Goal: Navigation & Orientation: Find specific page/section

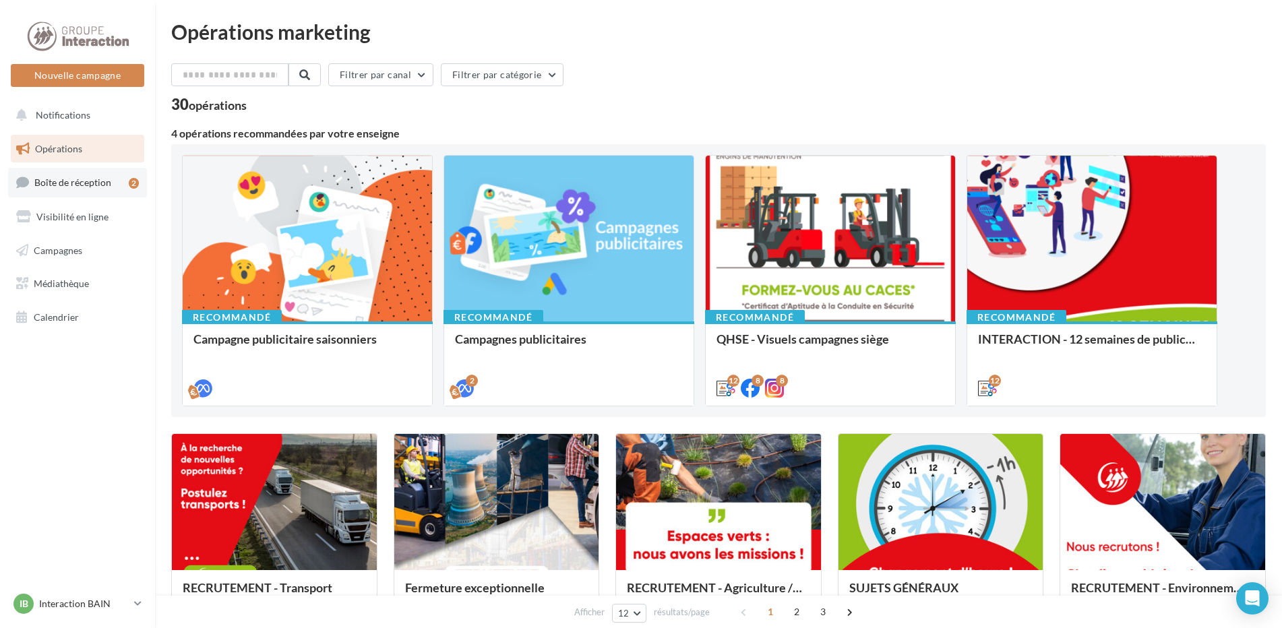
click at [86, 187] on span "Boîte de réception" at bounding box center [72, 182] width 77 height 11
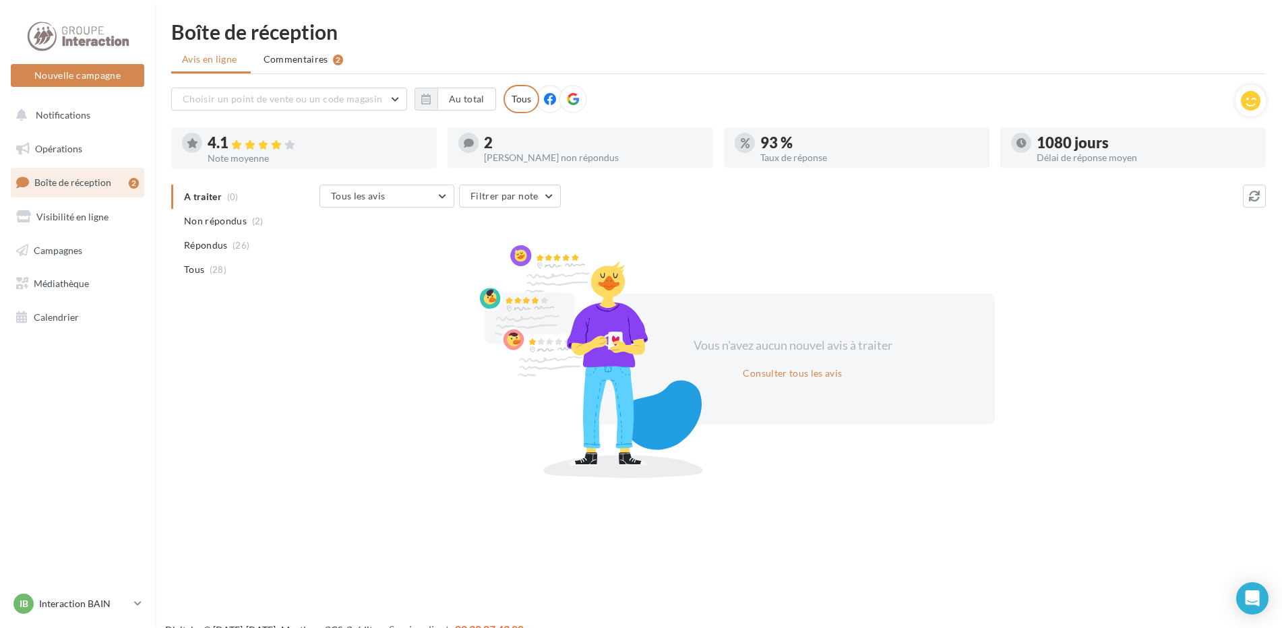
click at [502, 141] on div "2" at bounding box center [593, 142] width 218 height 15
click at [504, 160] on div at bounding box center [581, 162] width 266 height 11
click at [473, 143] on icon at bounding box center [469, 143] width 10 height 10
click at [782, 153] on div "Taux de réponse" at bounding box center [869, 157] width 218 height 9
click at [474, 137] on div at bounding box center [468, 143] width 20 height 20
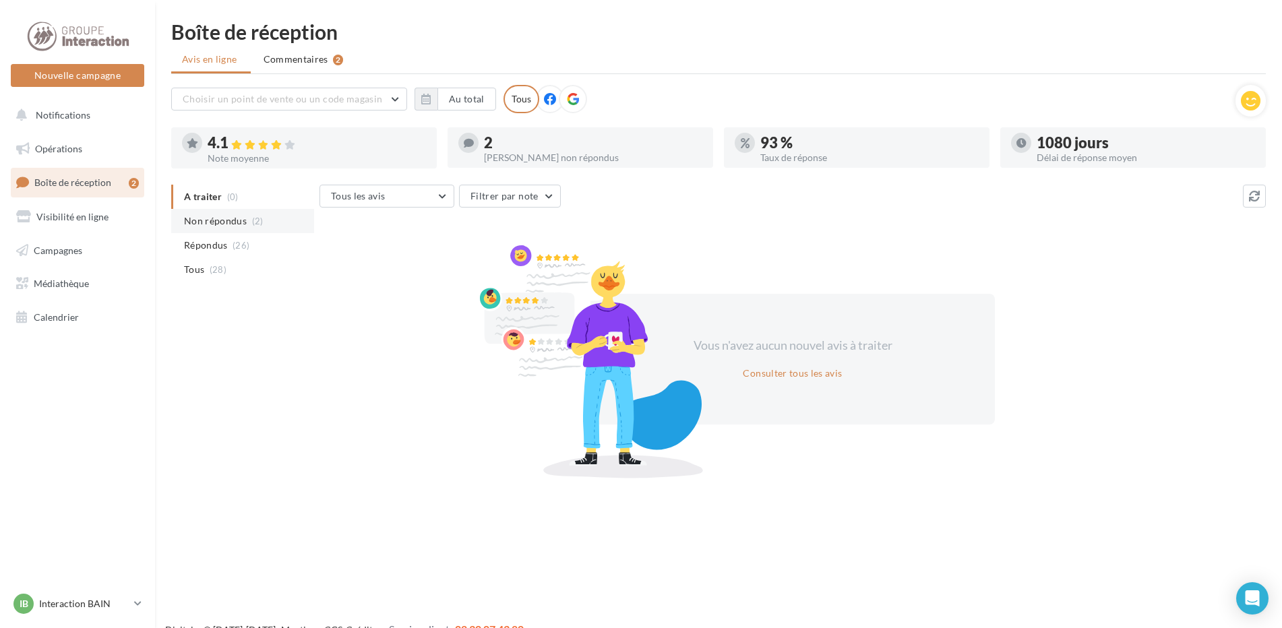
click at [244, 224] on span "Non répondus" at bounding box center [215, 220] width 63 height 13
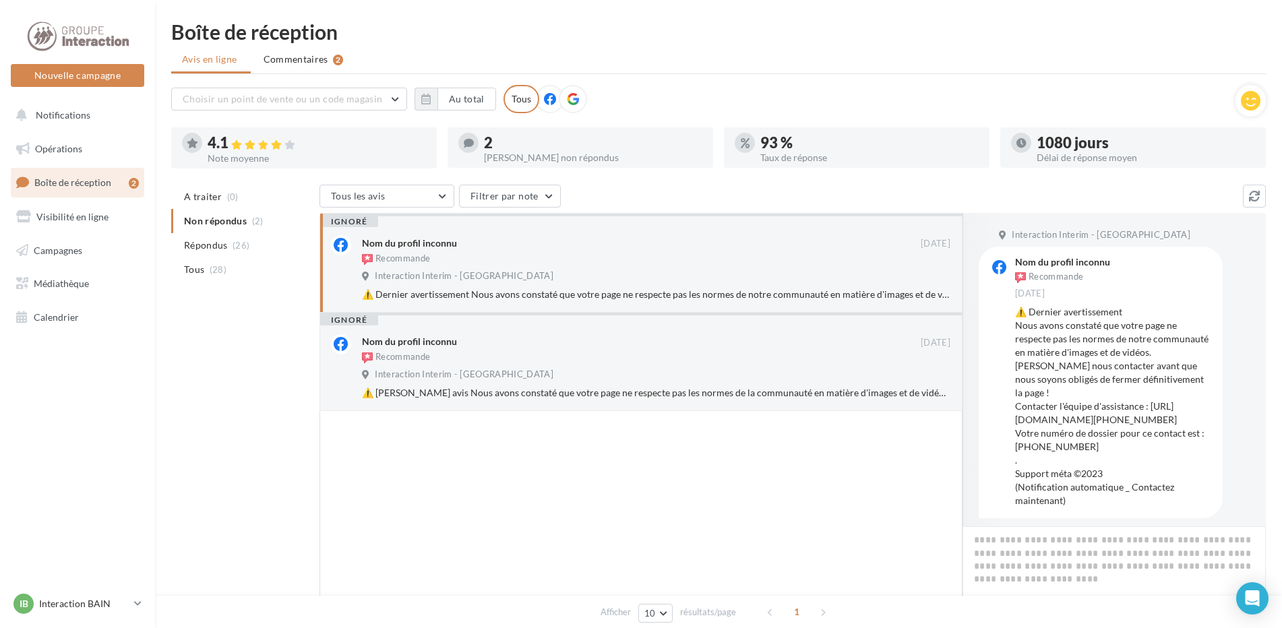
click at [787, 269] on div "Nom du profil inconnu Recommande 06/12/2023 Interaction Interim - Bain De Breta…" at bounding box center [656, 267] width 589 height 65
click at [662, 409] on div "ignoré Nom du profil inconnu Recommande 26/11/2023 Interaction Interim - Bain D…" at bounding box center [641, 362] width 643 height 98
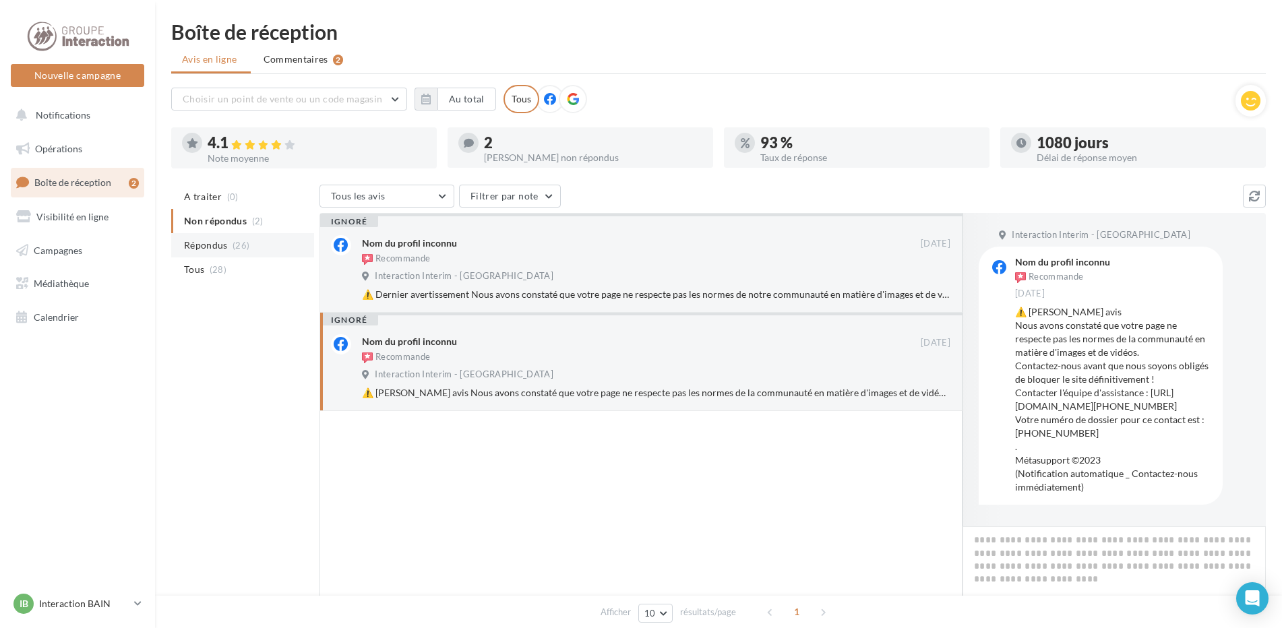
click at [224, 245] on span "Répondus" at bounding box center [206, 245] width 44 height 13
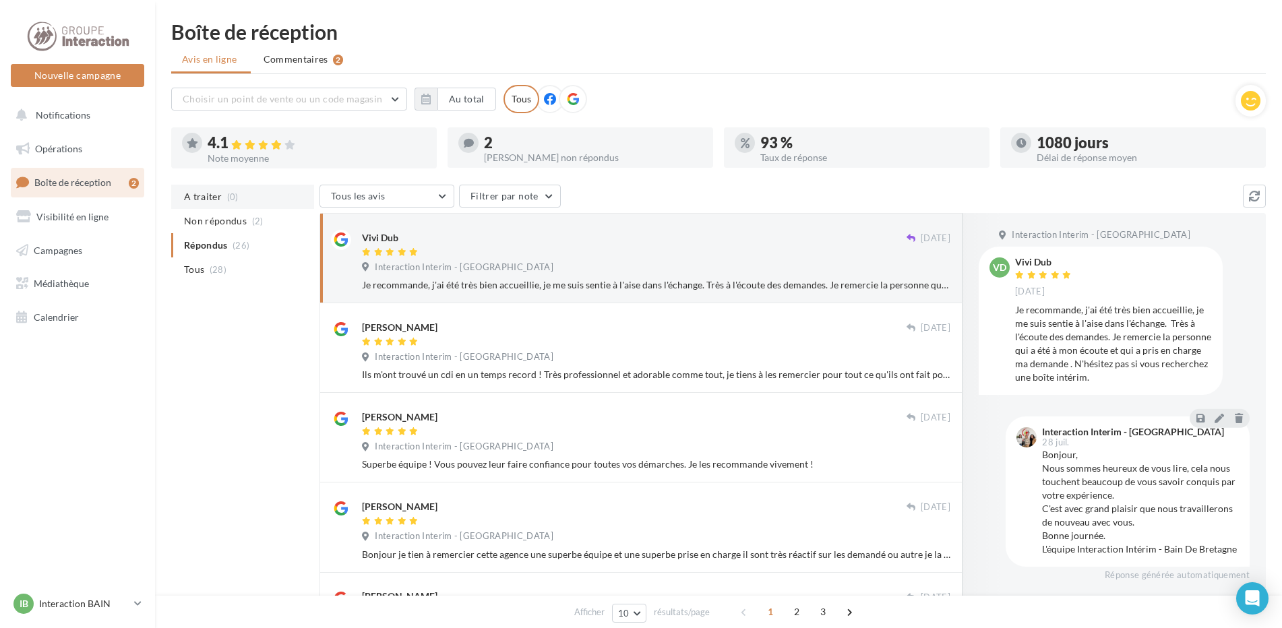
click at [222, 205] on li "A traiter (0)" at bounding box center [242, 197] width 143 height 24
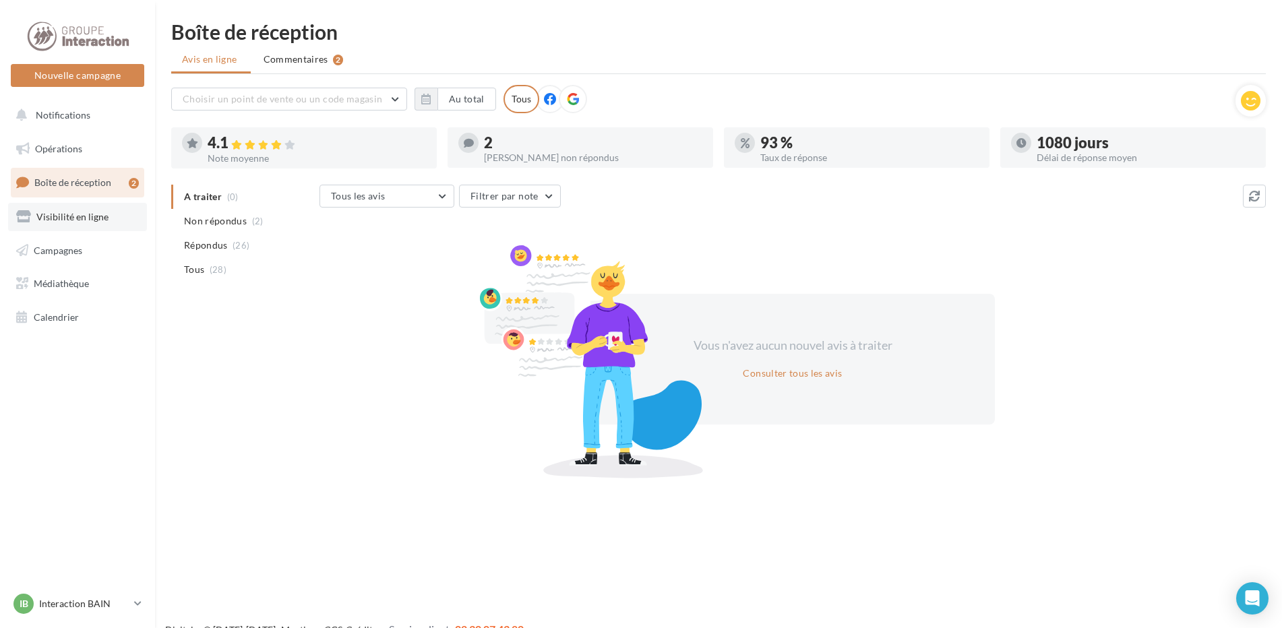
click at [64, 218] on span "Visibilité en ligne" at bounding box center [72, 216] width 72 height 11
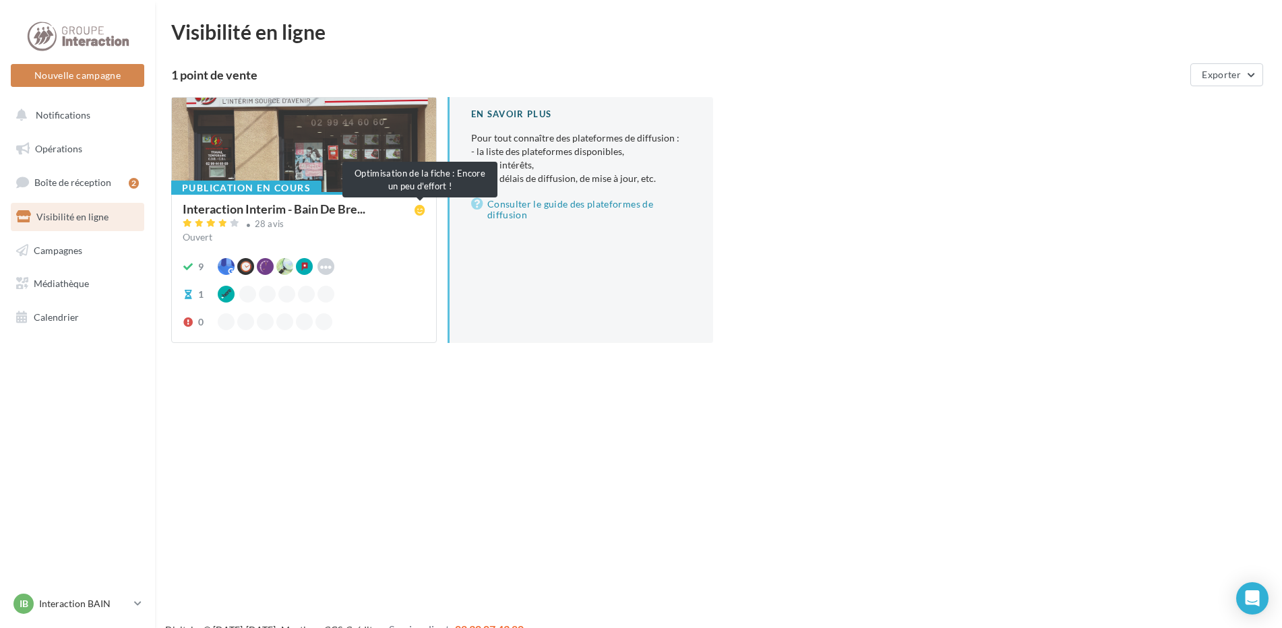
click at [418, 216] on span at bounding box center [420, 210] width 11 height 13
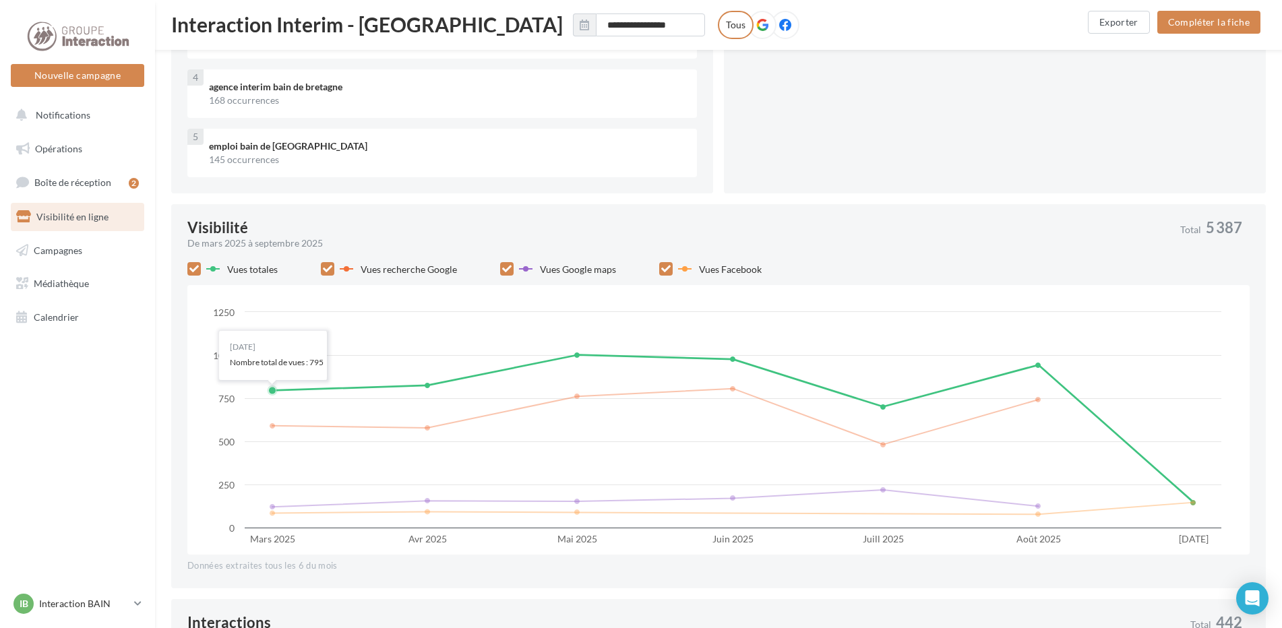
scroll to position [202, 0]
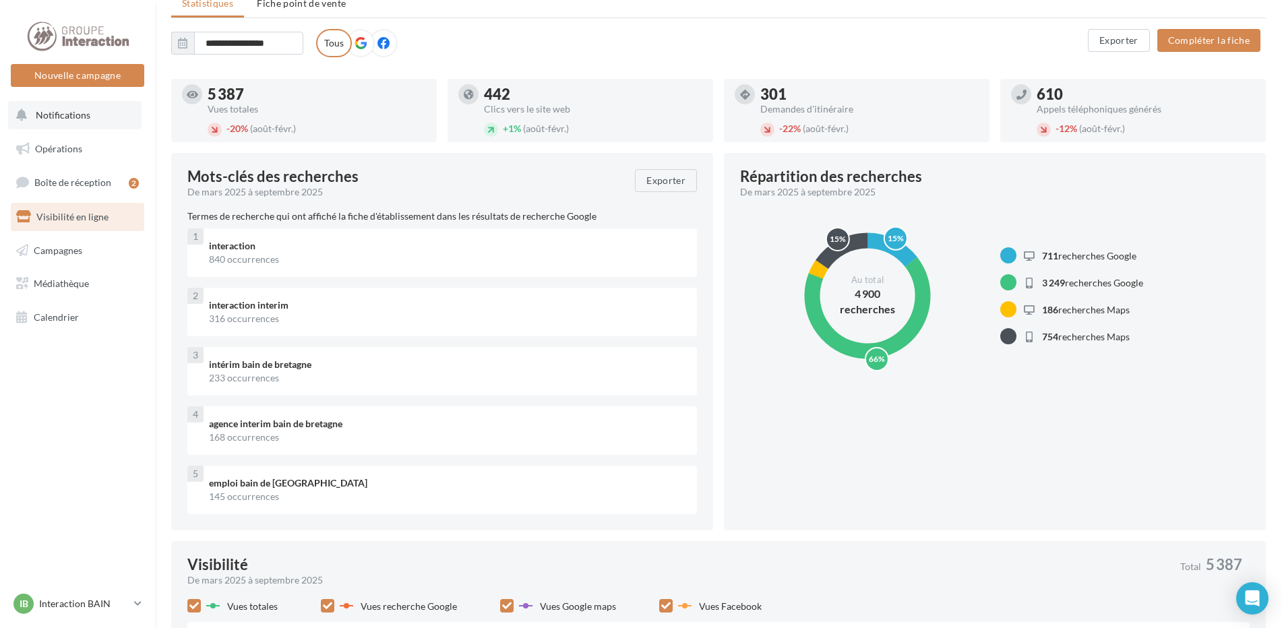
click at [88, 114] on button "Notifications" at bounding box center [74, 115] width 133 height 28
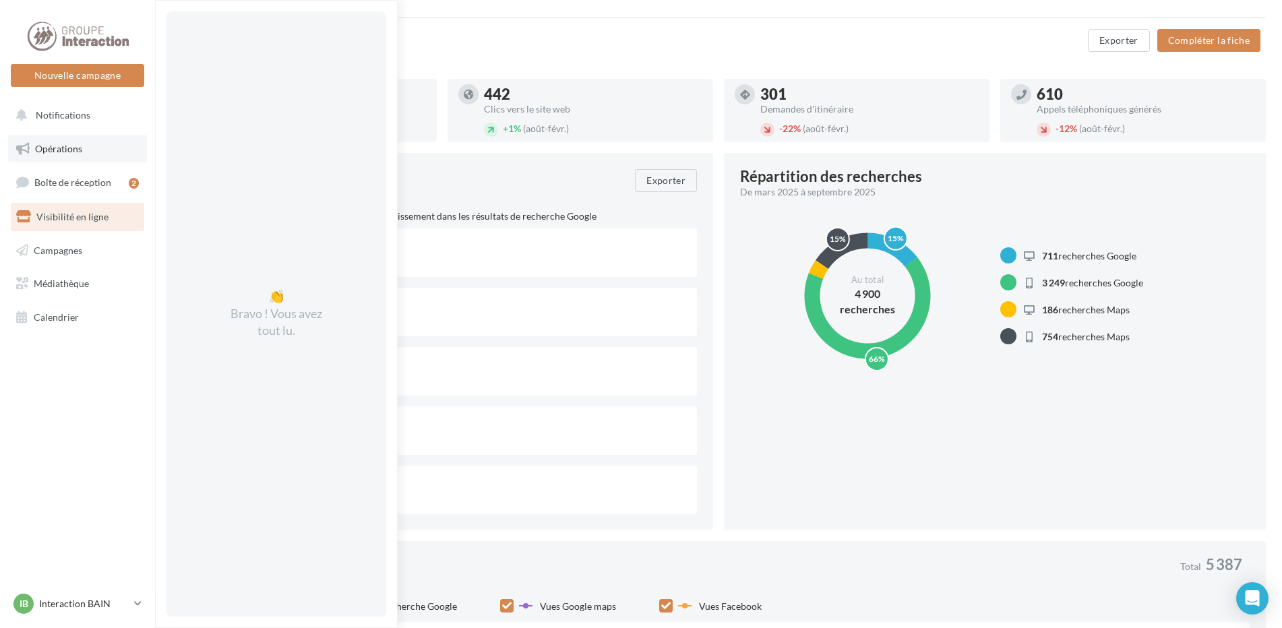
click at [78, 153] on span "Opérations" at bounding box center [58, 148] width 47 height 11
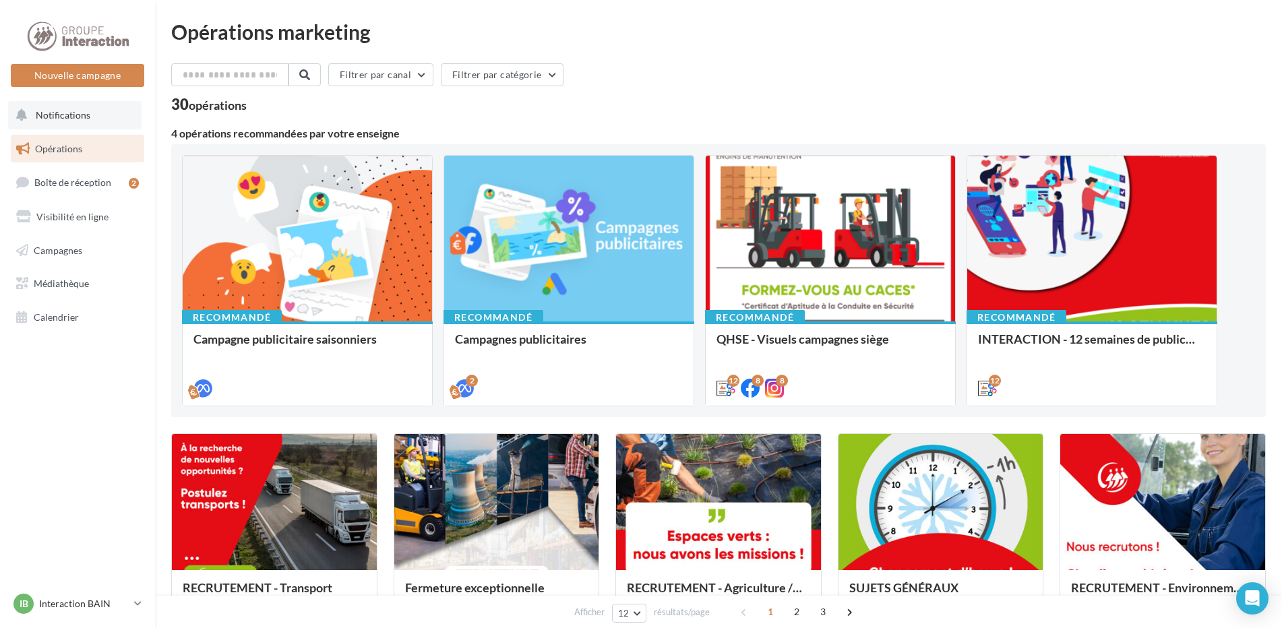
click at [87, 120] on button "Notifications" at bounding box center [74, 115] width 133 height 28
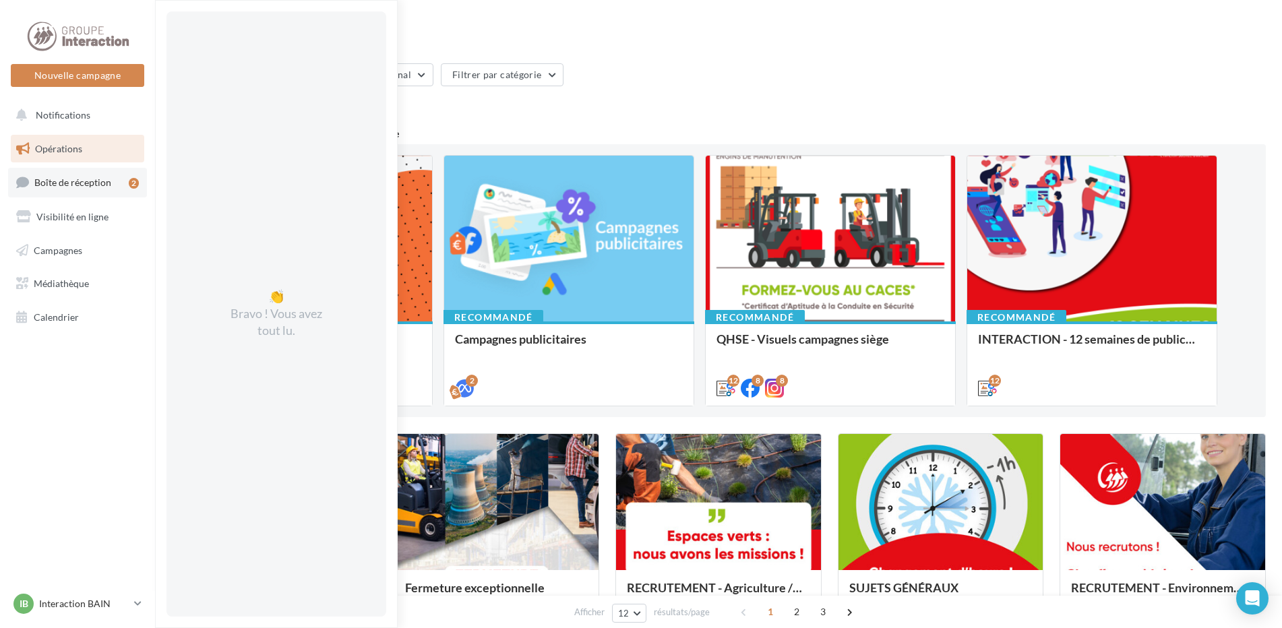
click at [100, 184] on span "Boîte de réception" at bounding box center [72, 182] width 77 height 11
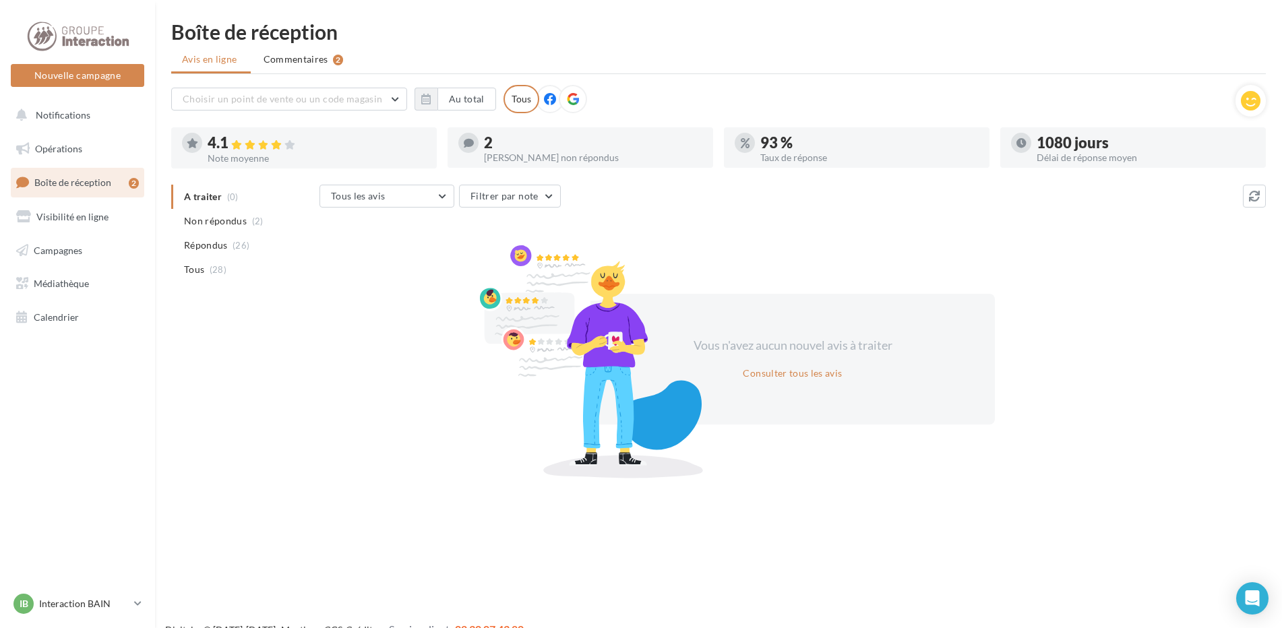
drag, startPoint x: 1155, startPoint y: 148, endPoint x: 1134, endPoint y: 161, distance: 24.5
click at [1134, 161] on div "1080 jours Délai de réponse moyen" at bounding box center [1133, 148] width 244 height 30
drag, startPoint x: 1134, startPoint y: 161, endPoint x: 1116, endPoint y: 161, distance: 17.5
click at [1116, 161] on div at bounding box center [1133, 162] width 266 height 11
drag, startPoint x: 793, startPoint y: 146, endPoint x: 782, endPoint y: 140, distance: 13.0
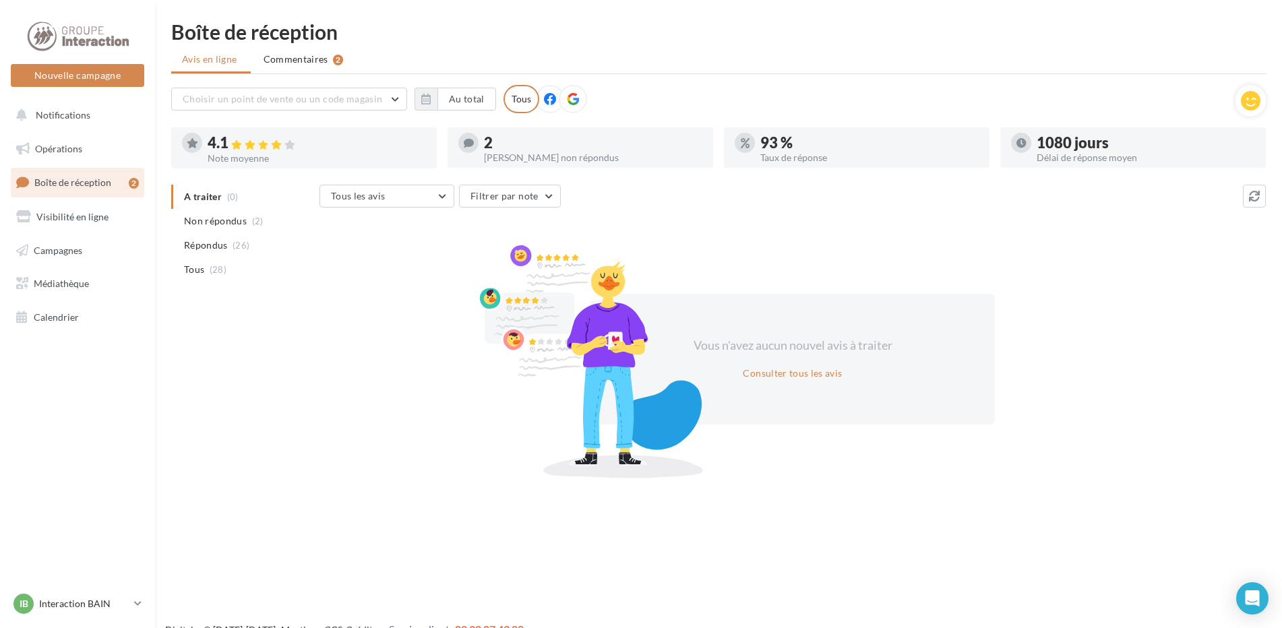
click at [782, 140] on div "93 %" at bounding box center [869, 142] width 218 height 15
drag, startPoint x: 782, startPoint y: 140, endPoint x: 774, endPoint y: 147, distance: 11.0
click at [774, 147] on div "93 %" at bounding box center [869, 142] width 218 height 15
click at [805, 378] on button "Consulter tous les avis" at bounding box center [792, 373] width 110 height 16
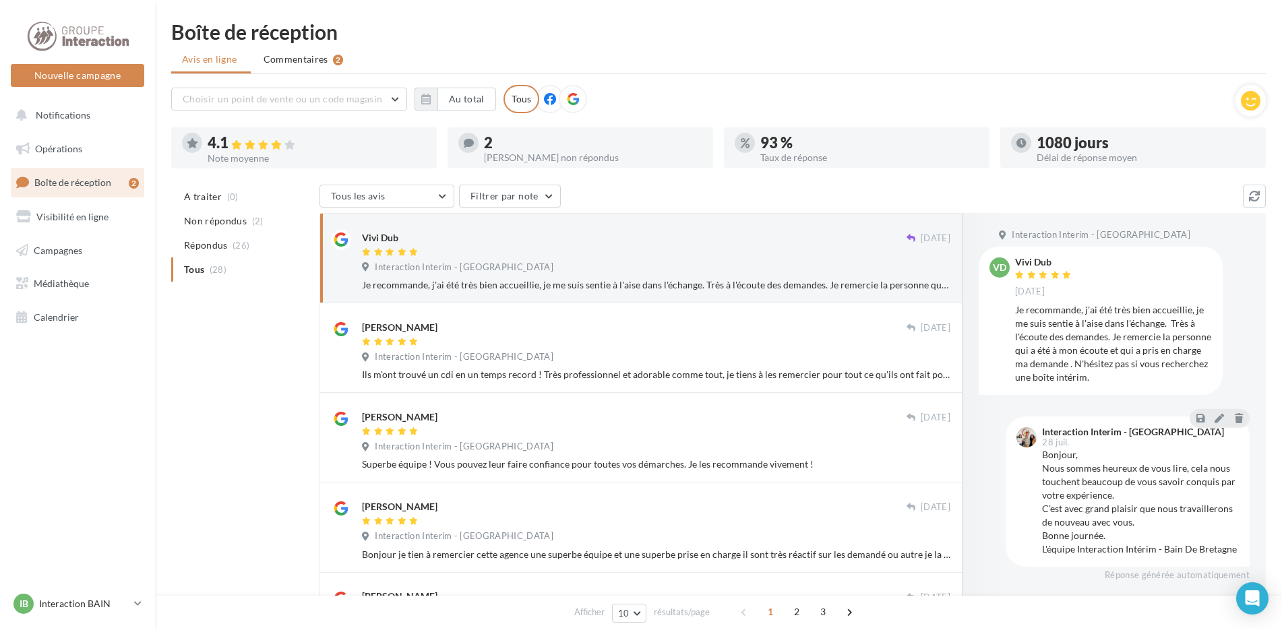
drag, startPoint x: 572, startPoint y: 151, endPoint x: 428, endPoint y: 140, distance: 144.0
click at [428, 140] on div "4.1 Note moyenne 2 Avis non répondus 93 % Taux de réponse 1080 jours Délai de r…" at bounding box center [724, 147] width 1106 height 41
click at [76, 212] on span "Visibilité en ligne" at bounding box center [72, 216] width 72 height 11
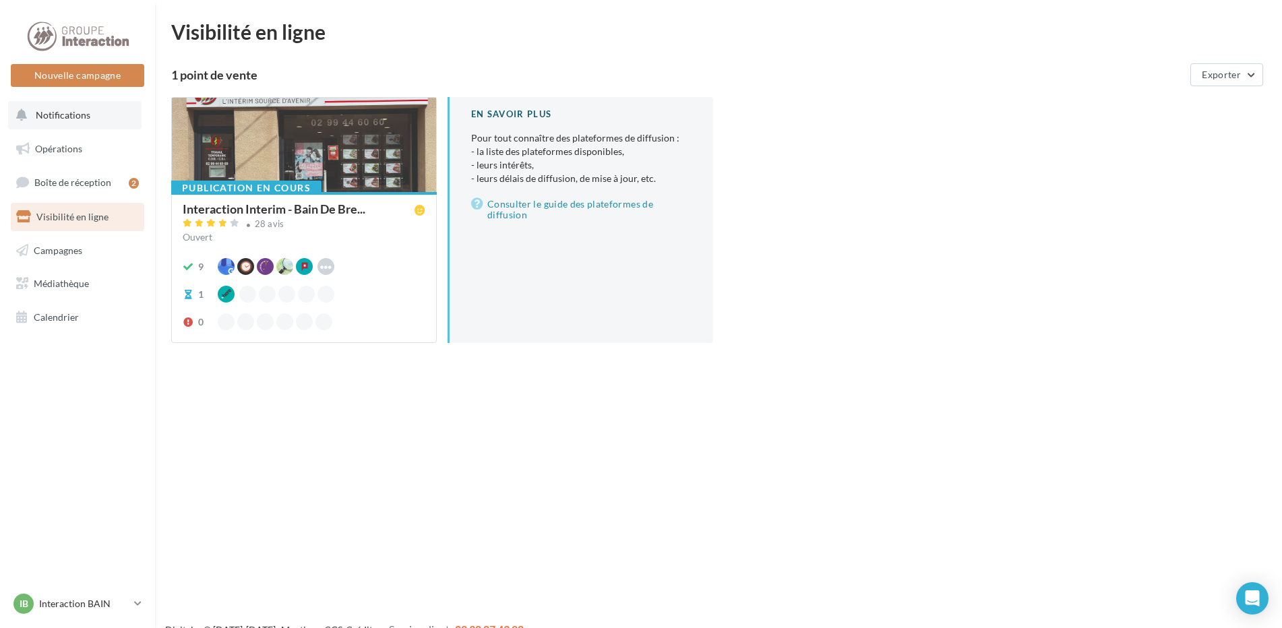
click at [75, 119] on span "Notifications" at bounding box center [63, 114] width 55 height 11
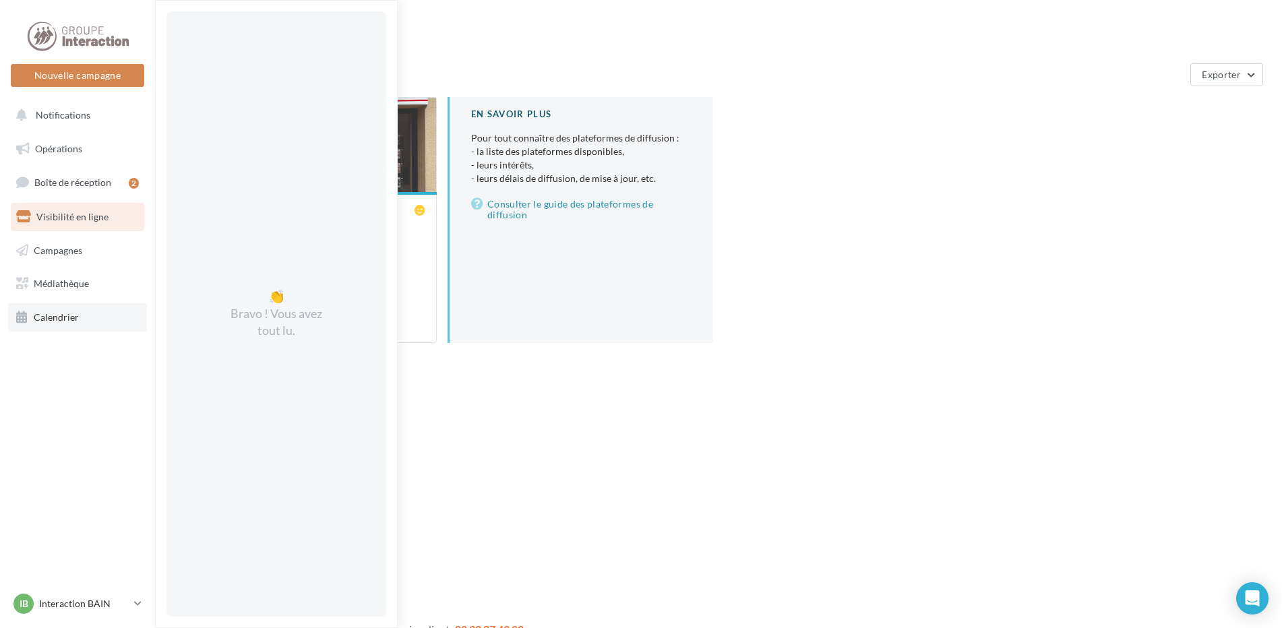
click at [51, 318] on span "Calendrier" at bounding box center [56, 316] width 45 height 11
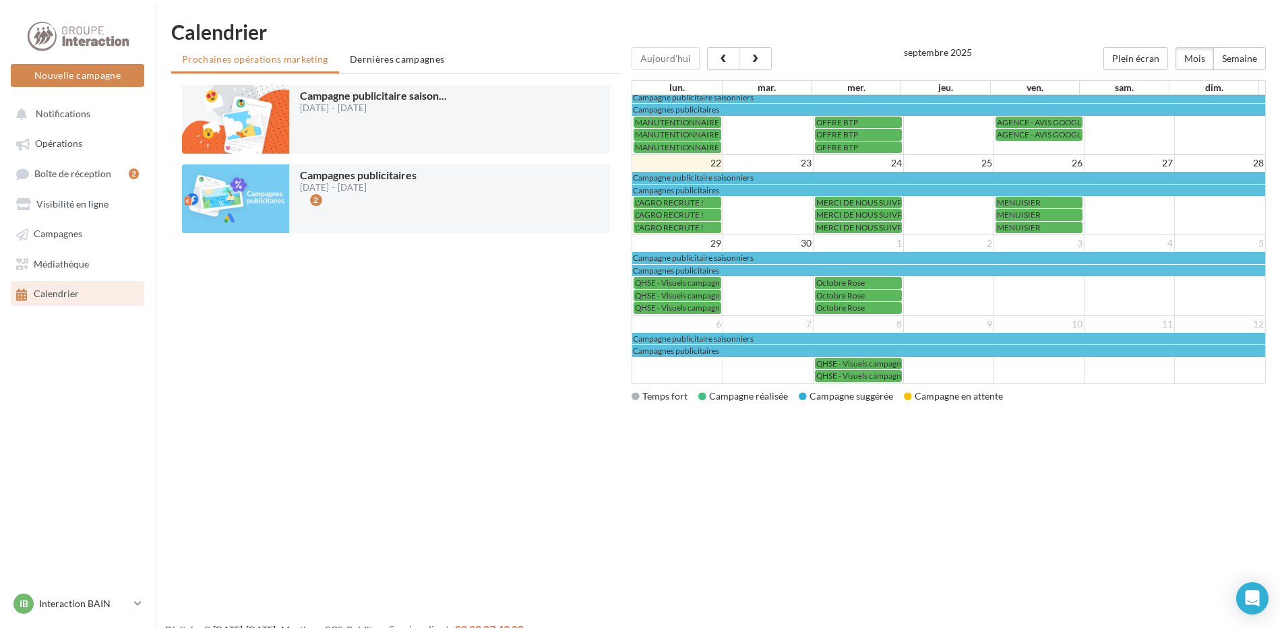
scroll to position [22, 0]
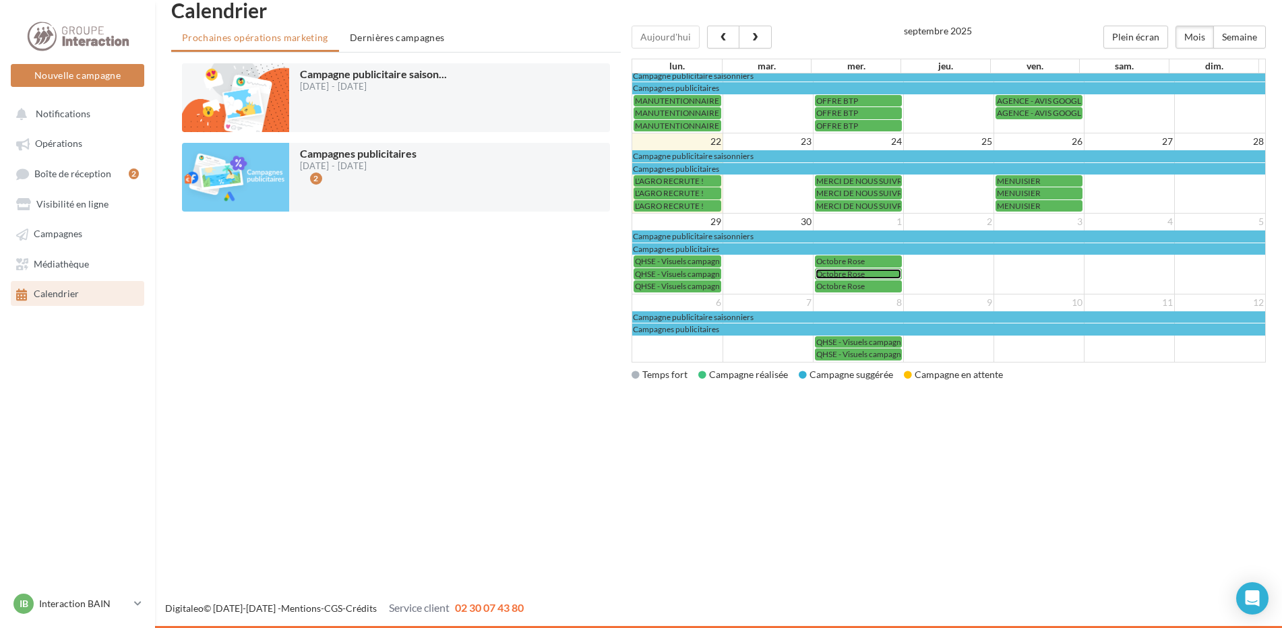
click at [867, 272] on div "Octobre Rose" at bounding box center [858, 274] width 84 height 10
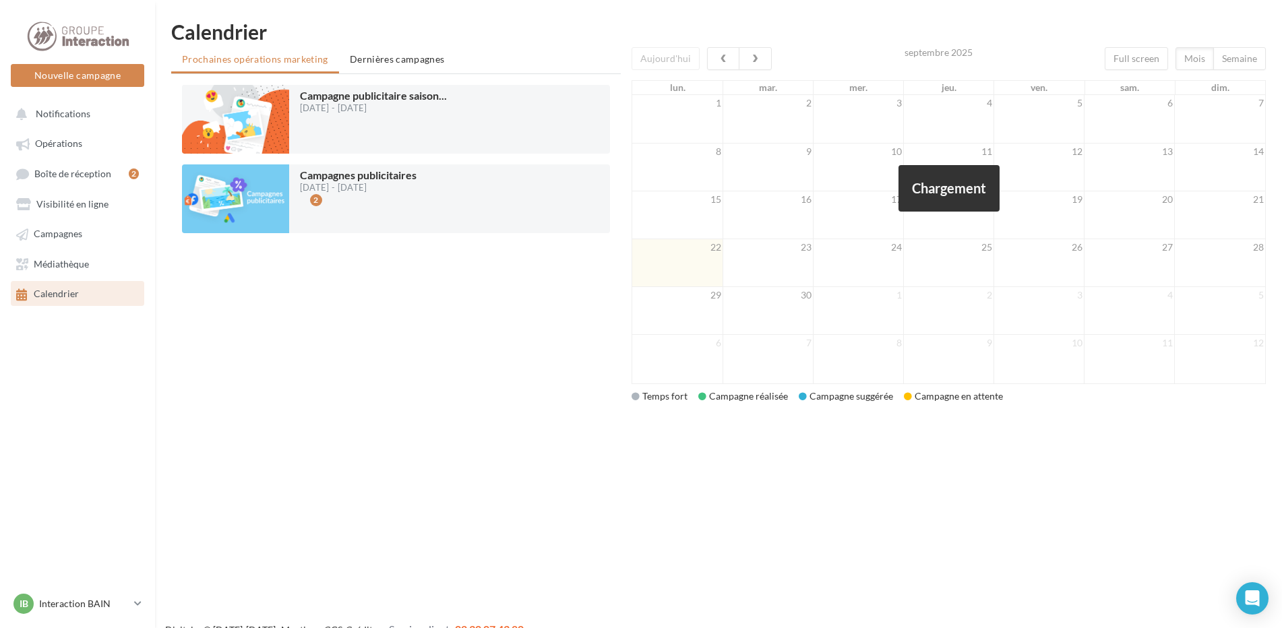
scroll to position [22, 0]
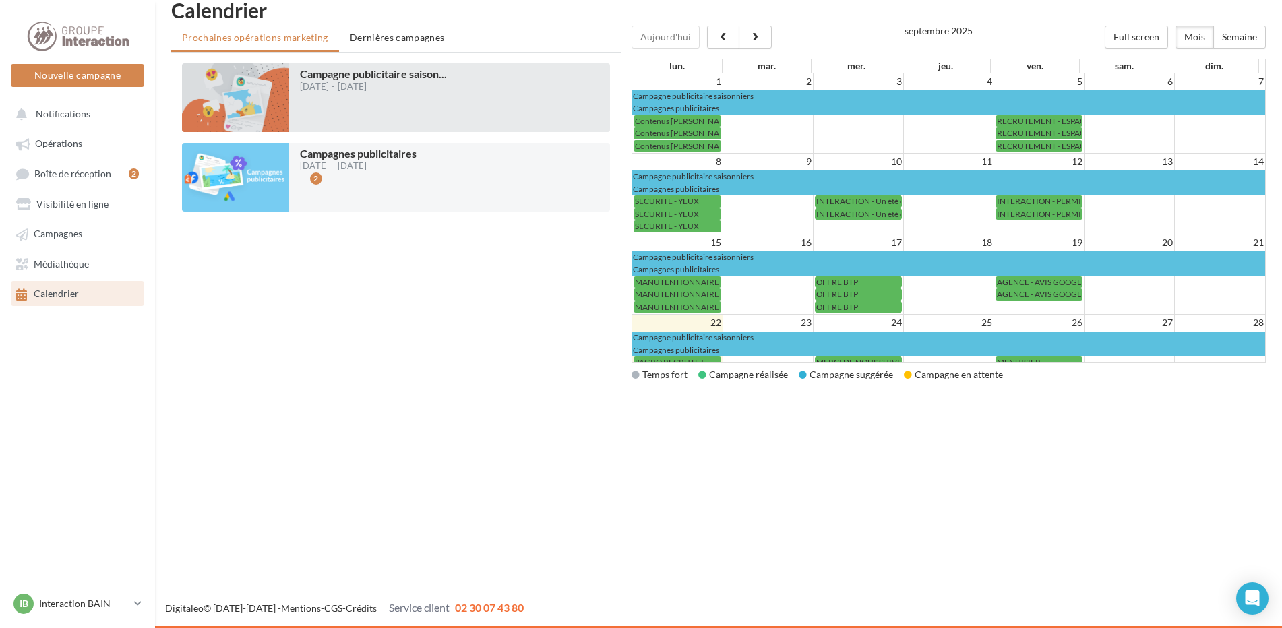
click at [447, 112] on div at bounding box center [373, 111] width 147 height 30
click at [374, 74] on span "Campagne publicitaire saison ..." at bounding box center [373, 73] width 147 height 13
drag, startPoint x: 374, startPoint y: 74, endPoint x: 223, endPoint y: 95, distance: 152.4
click at [223, 95] on div at bounding box center [235, 97] width 107 height 69
click at [447, 96] on div at bounding box center [373, 111] width 147 height 30
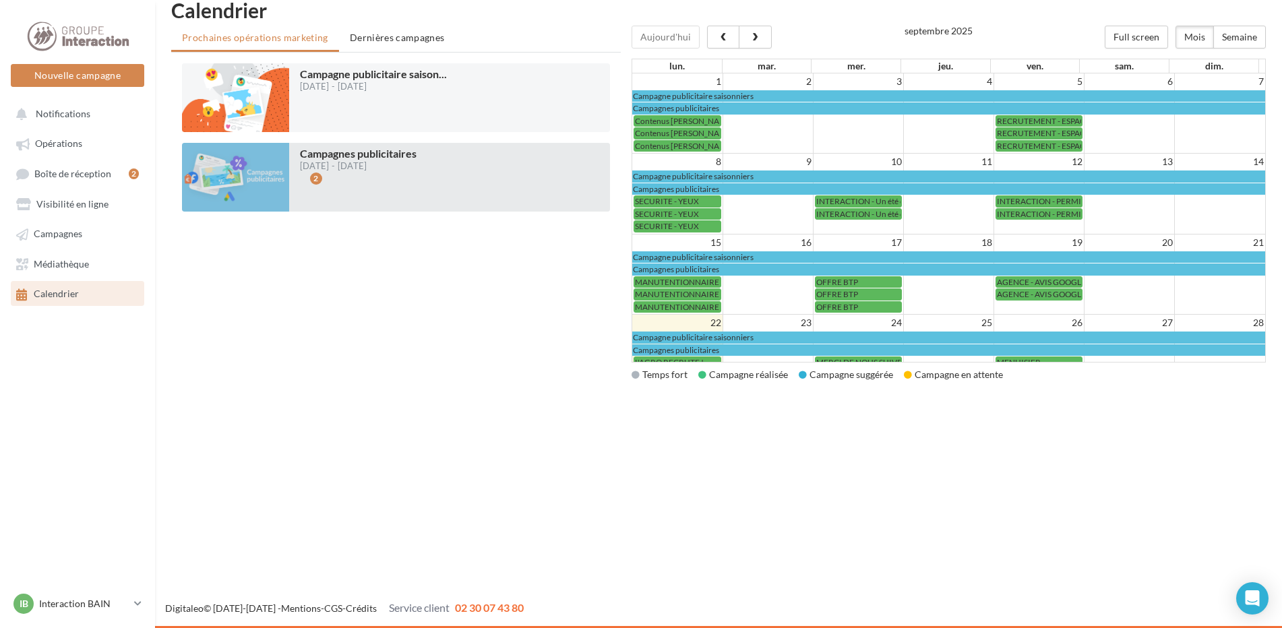
click at [417, 191] on div "2" at bounding box center [358, 191] width 117 height 30
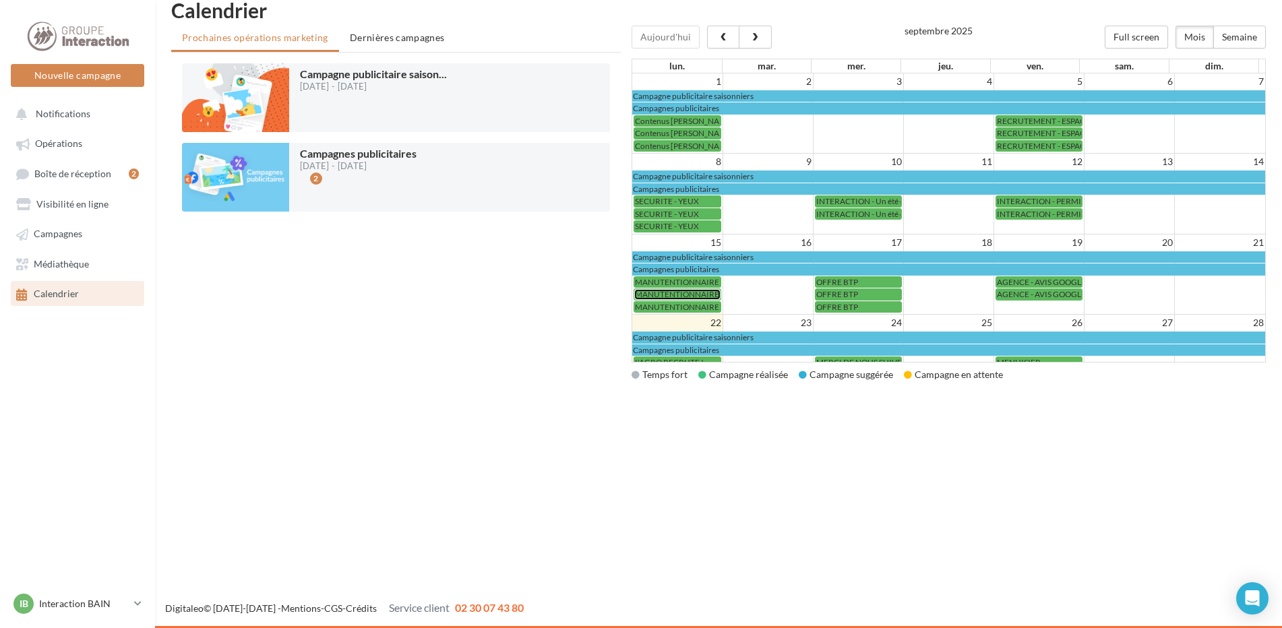
click at [694, 291] on span "MANUTENTIONNAIRE" at bounding box center [677, 294] width 84 height 10
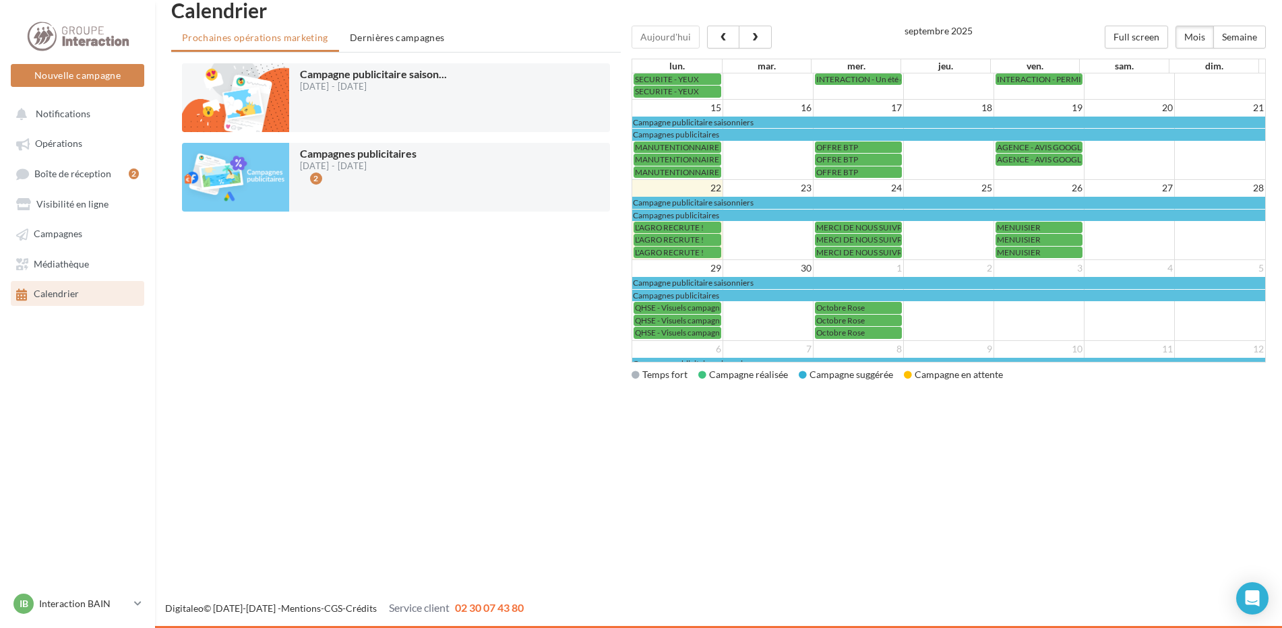
scroll to position [181, 0]
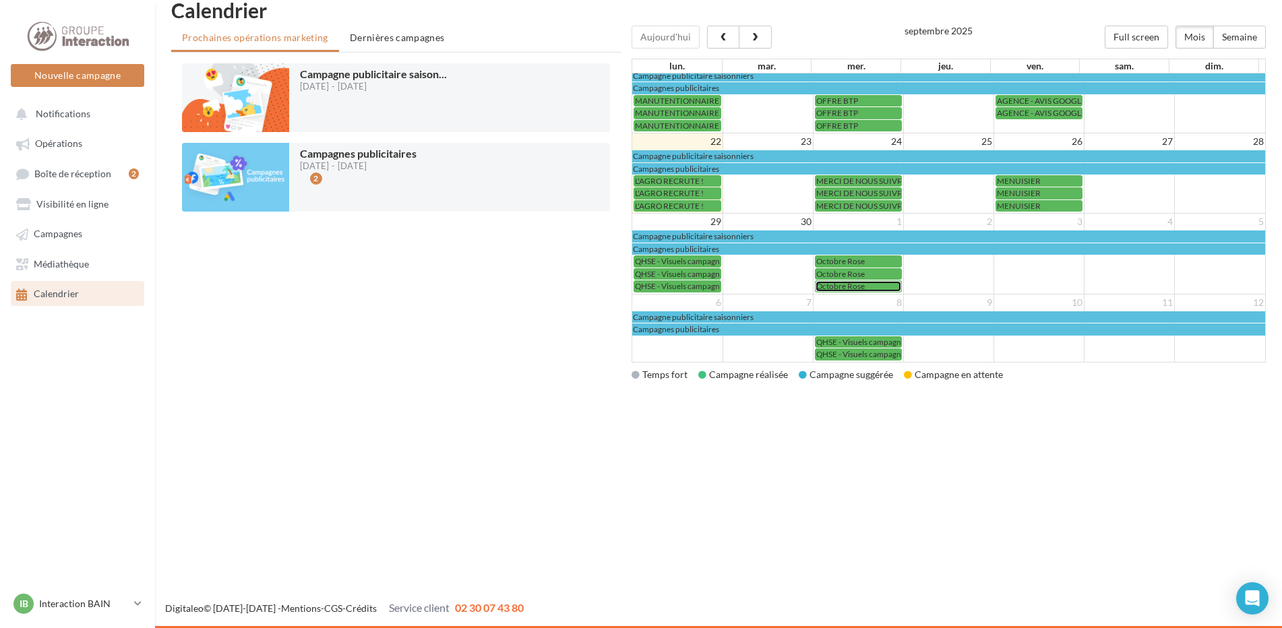
click at [863, 286] on span "Octobre Rose" at bounding box center [840, 286] width 49 height 10
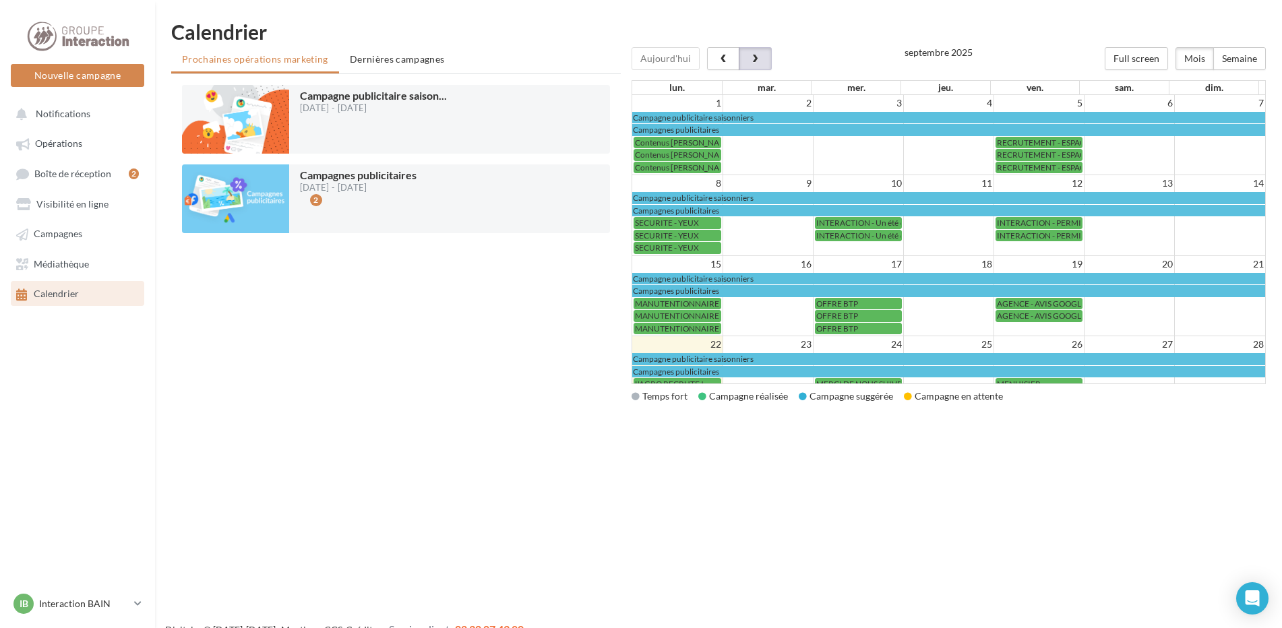
click at [761, 48] on button "button" at bounding box center [755, 58] width 32 height 23
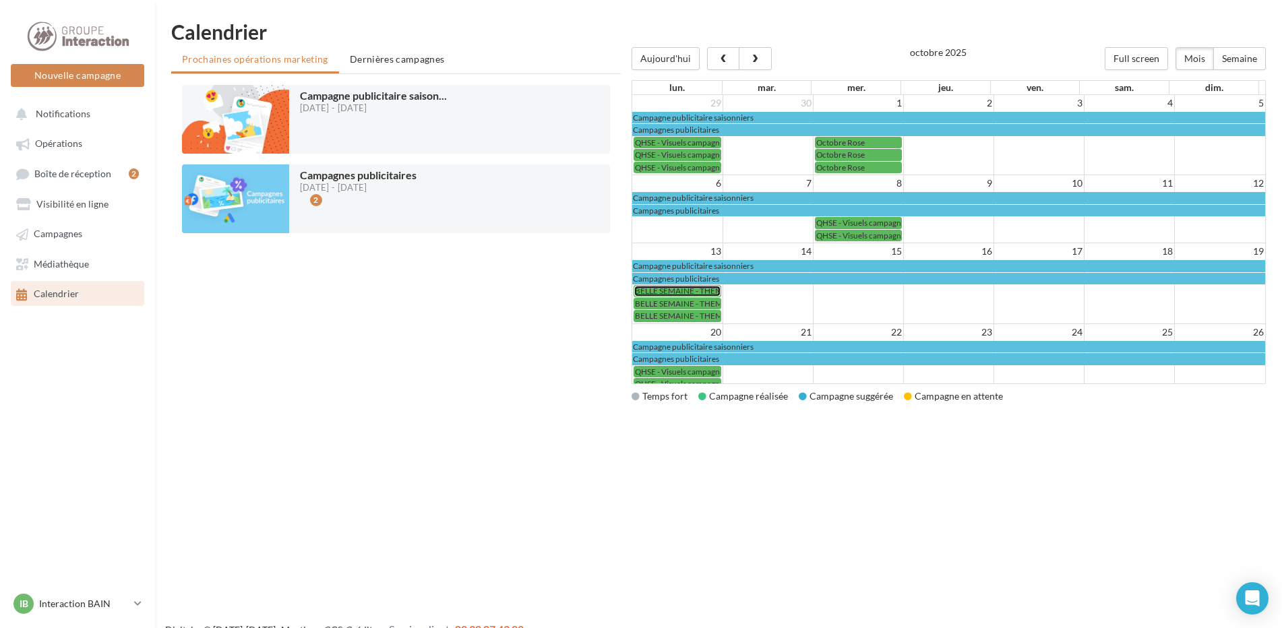
click at [685, 289] on span "BELLE SEMAINE - THEME [DATE]" at bounding box center [694, 291] width 119 height 10
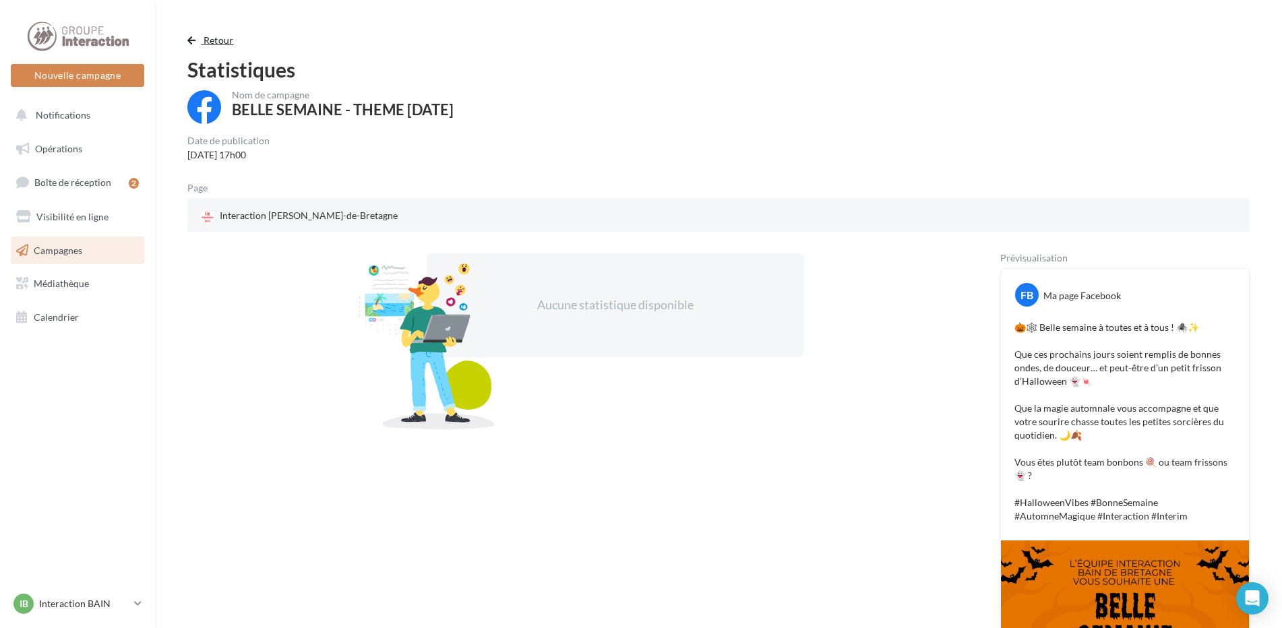
click at [196, 40] on button "Retour" at bounding box center [213, 40] width 52 height 16
click at [192, 40] on span "button" at bounding box center [191, 40] width 8 height 9
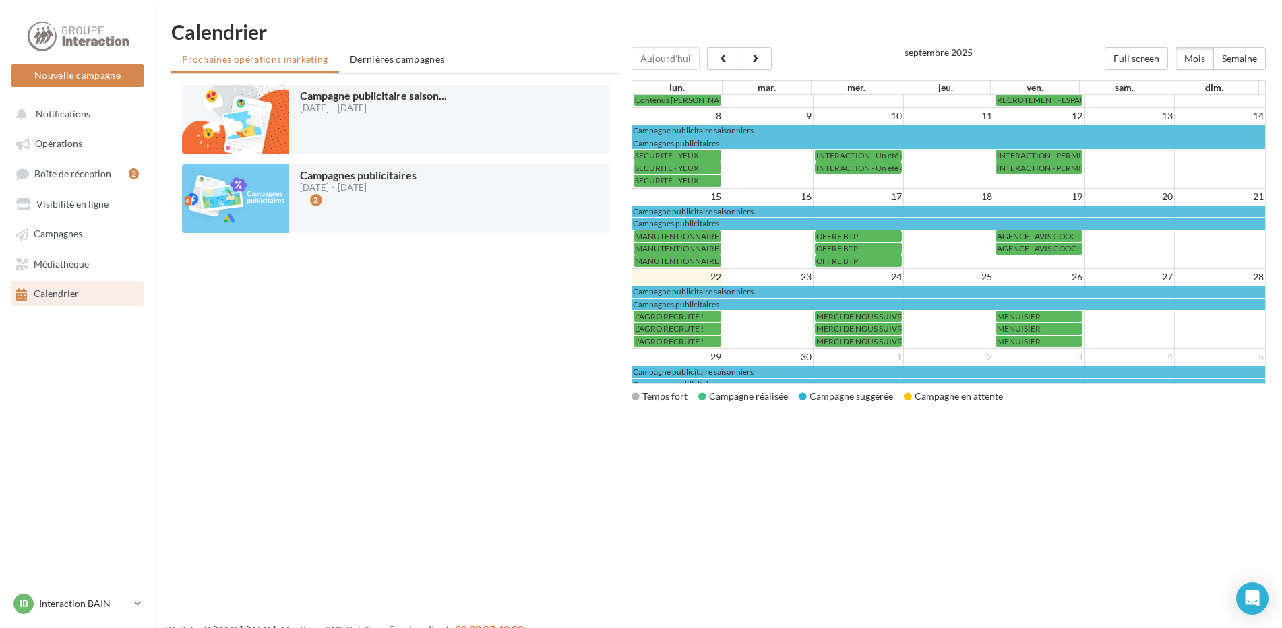
scroll to position [135, 0]
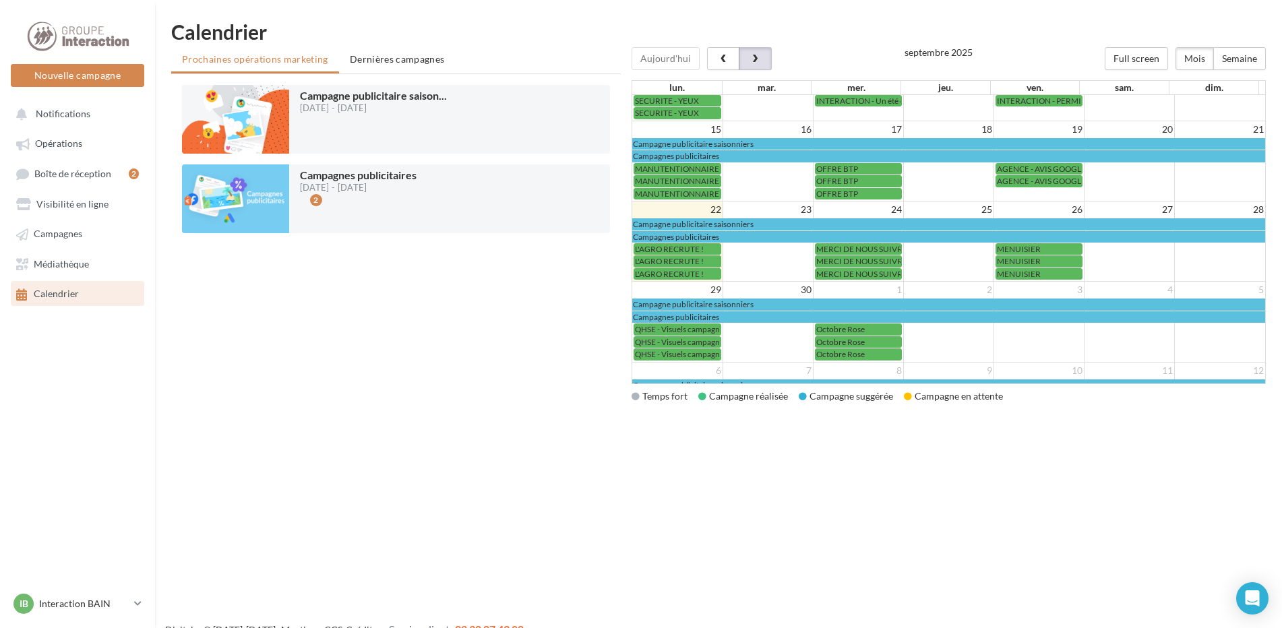
click at [750, 59] on span "button" at bounding box center [755, 59] width 11 height 9
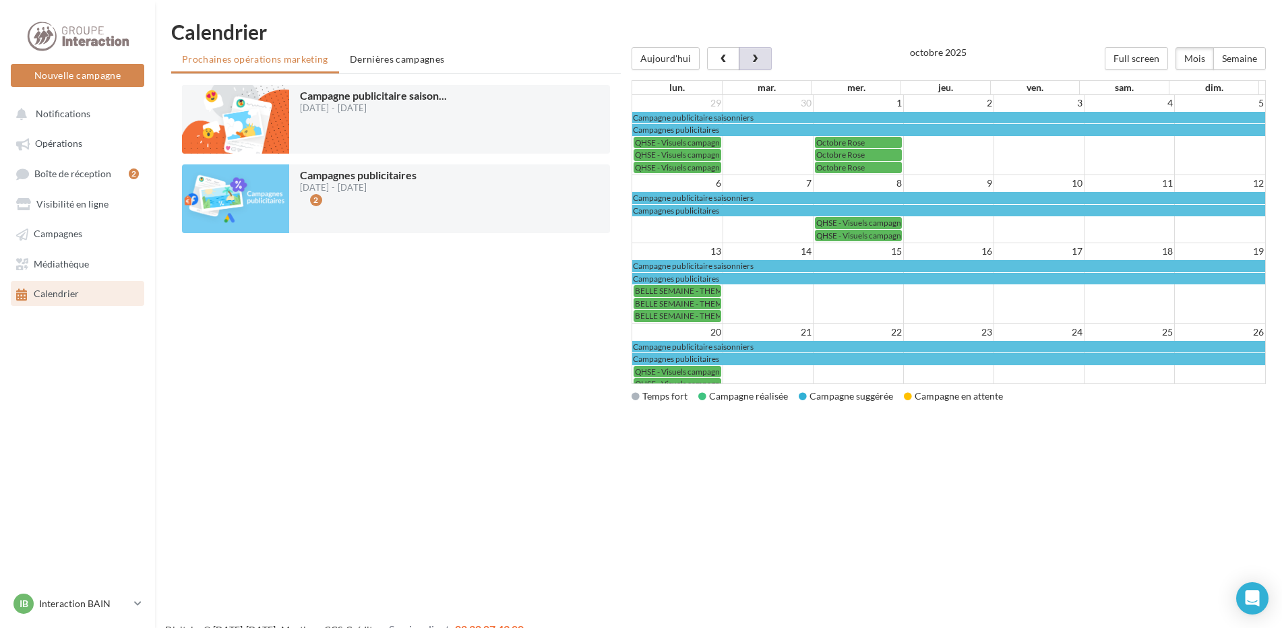
scroll to position [67, 0]
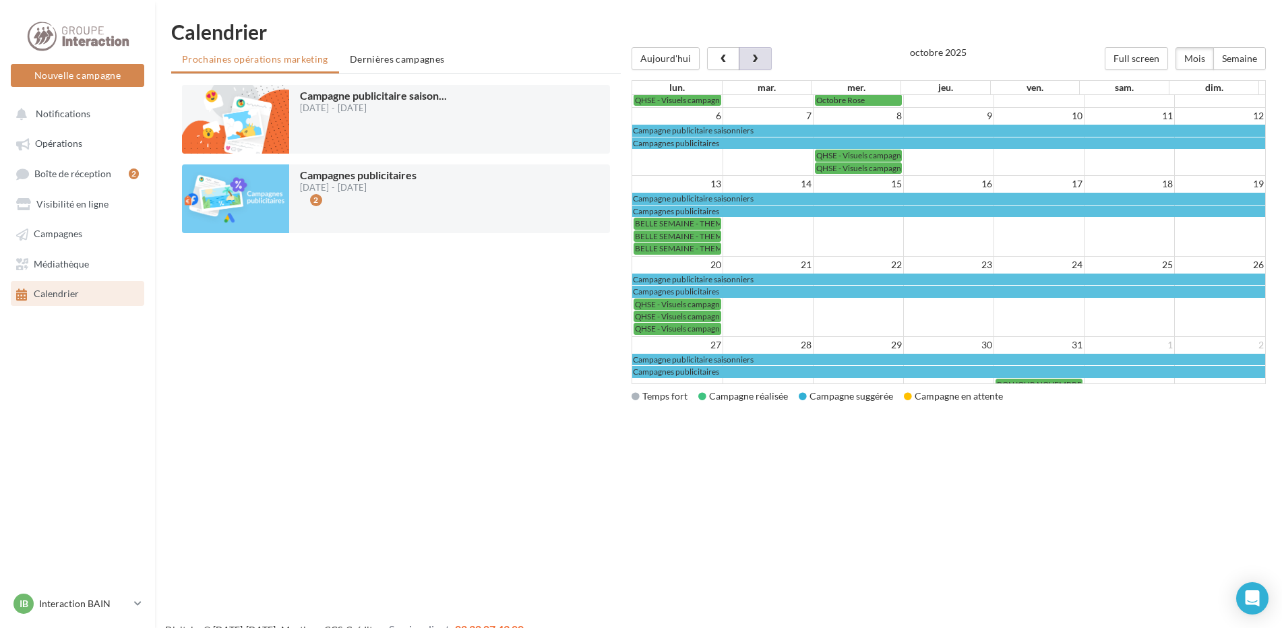
click at [764, 53] on button "button" at bounding box center [755, 58] width 32 height 23
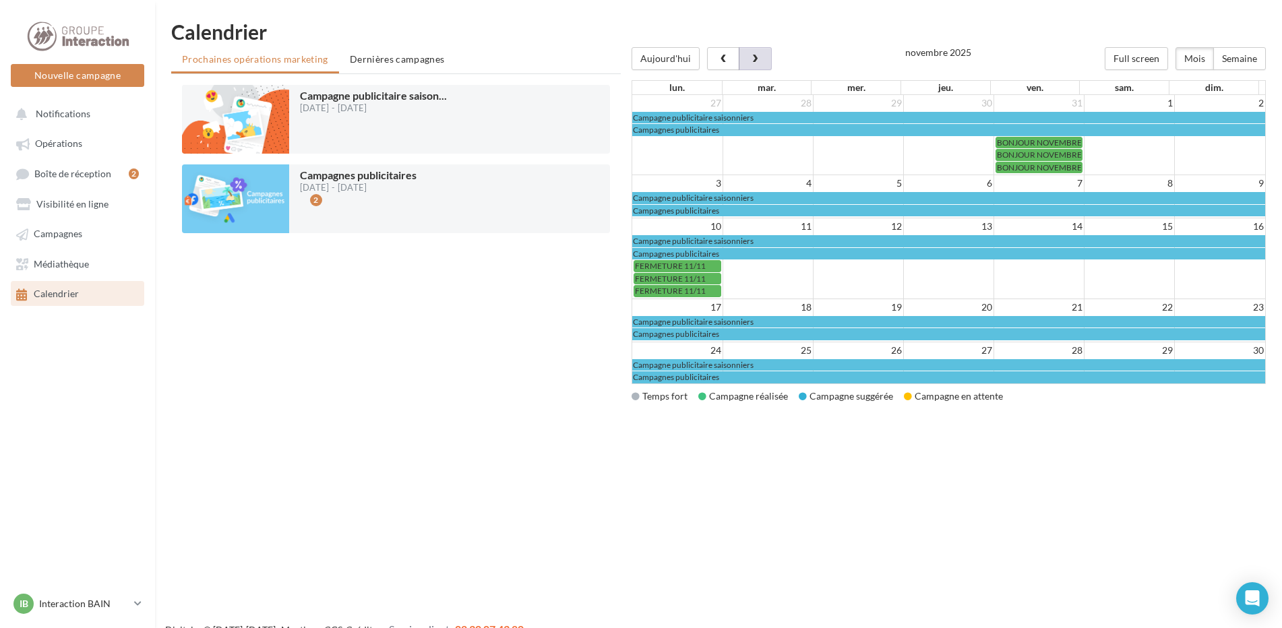
scroll to position [82, 0]
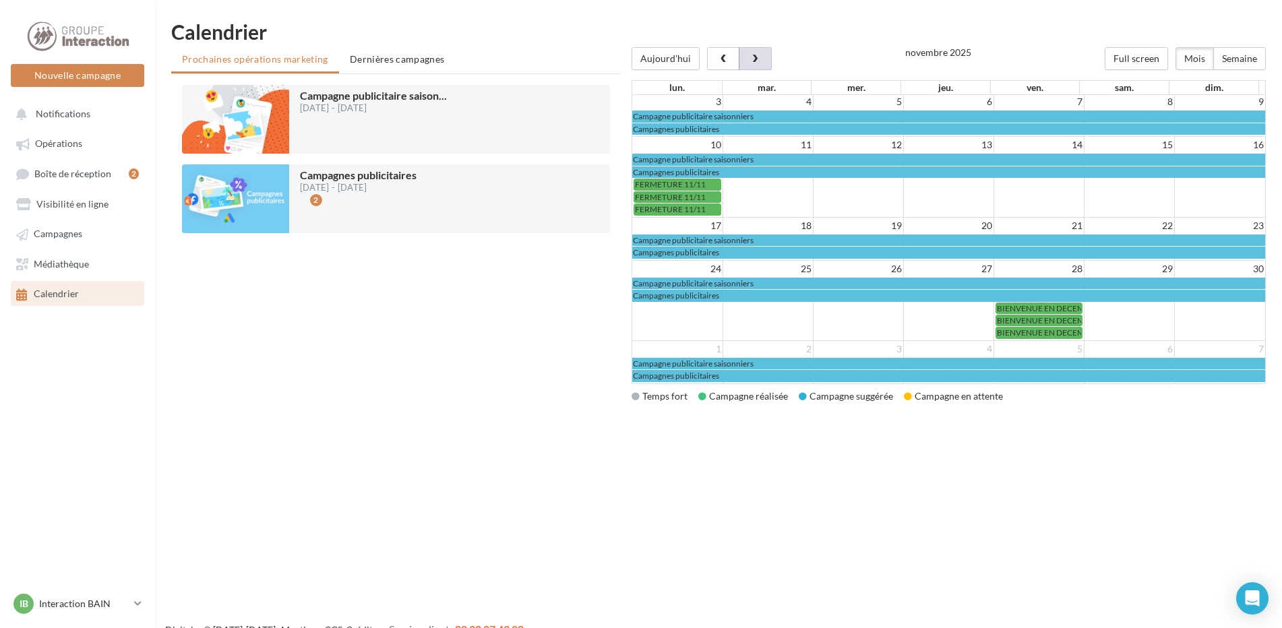
click at [762, 59] on button "button" at bounding box center [755, 58] width 32 height 23
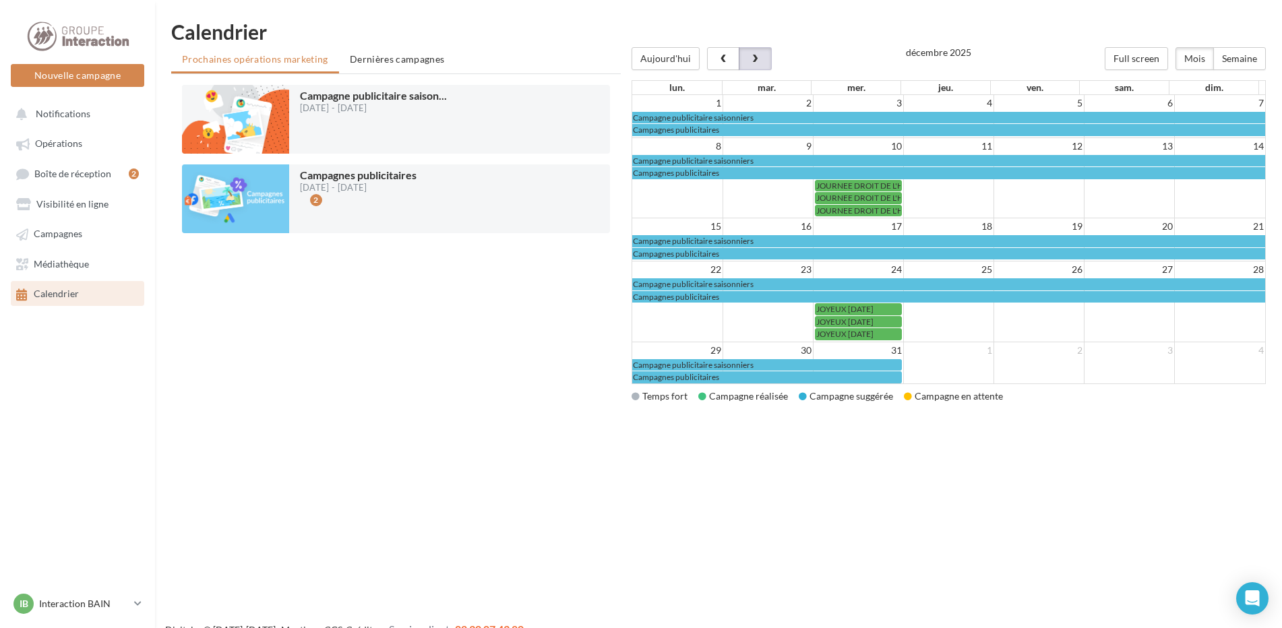
click at [762, 59] on button "button" at bounding box center [755, 58] width 32 height 23
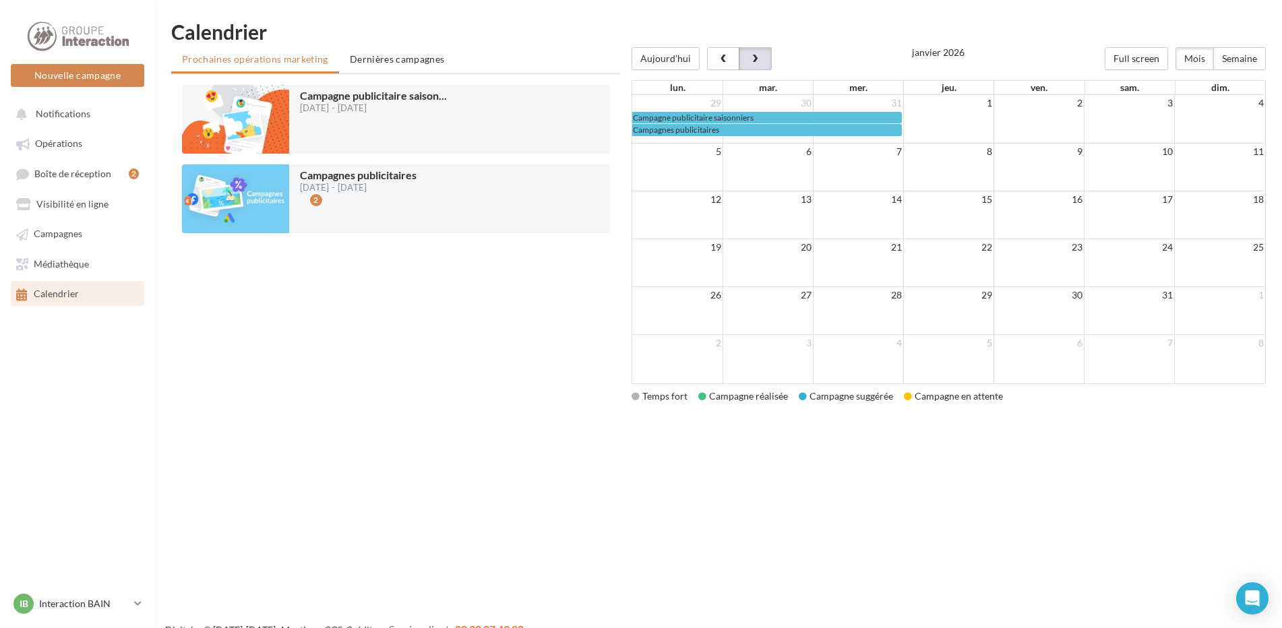
click at [762, 59] on button "button" at bounding box center [755, 58] width 32 height 23
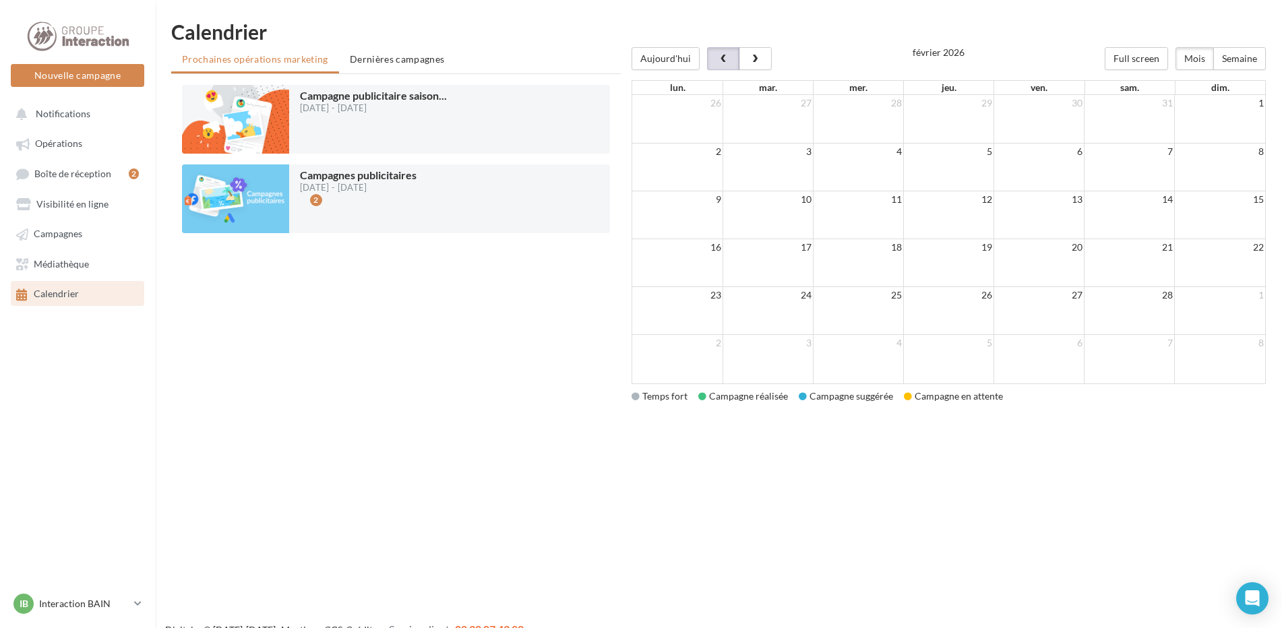
click at [718, 61] on span "button" at bounding box center [723, 59] width 11 height 9
click at [716, 47] on div at bounding box center [949, 47] width 634 height 0
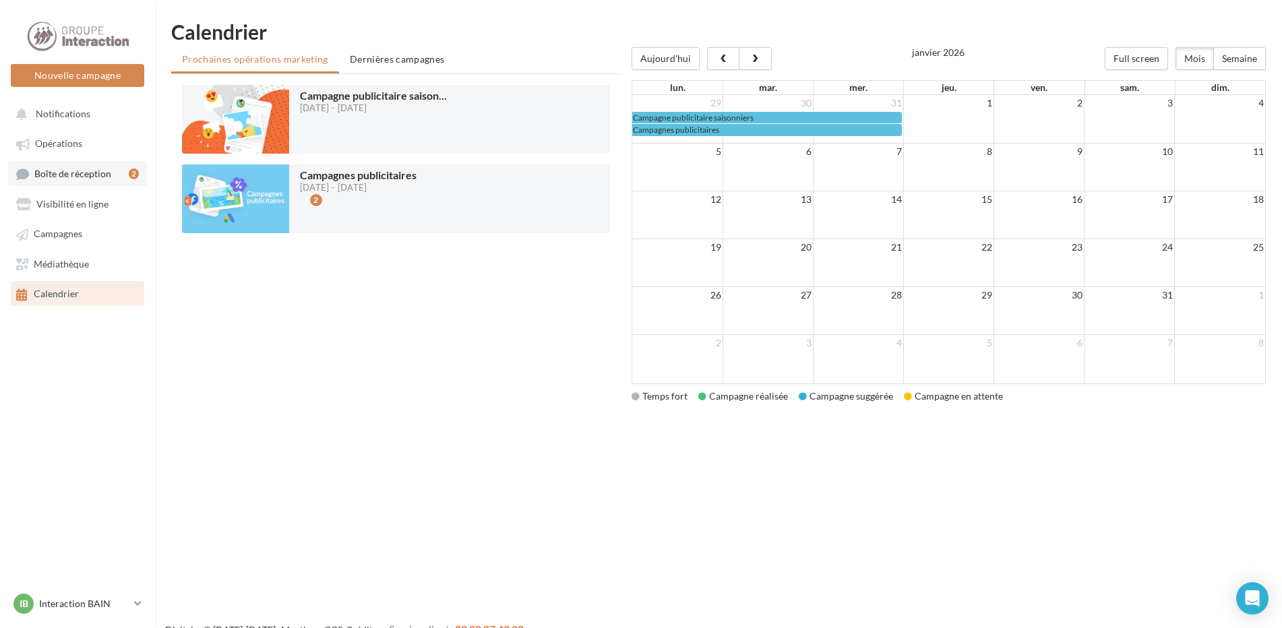
click at [78, 163] on link "Boîte de réception 2" at bounding box center [77, 173] width 139 height 25
